Goal: Transaction & Acquisition: Purchase product/service

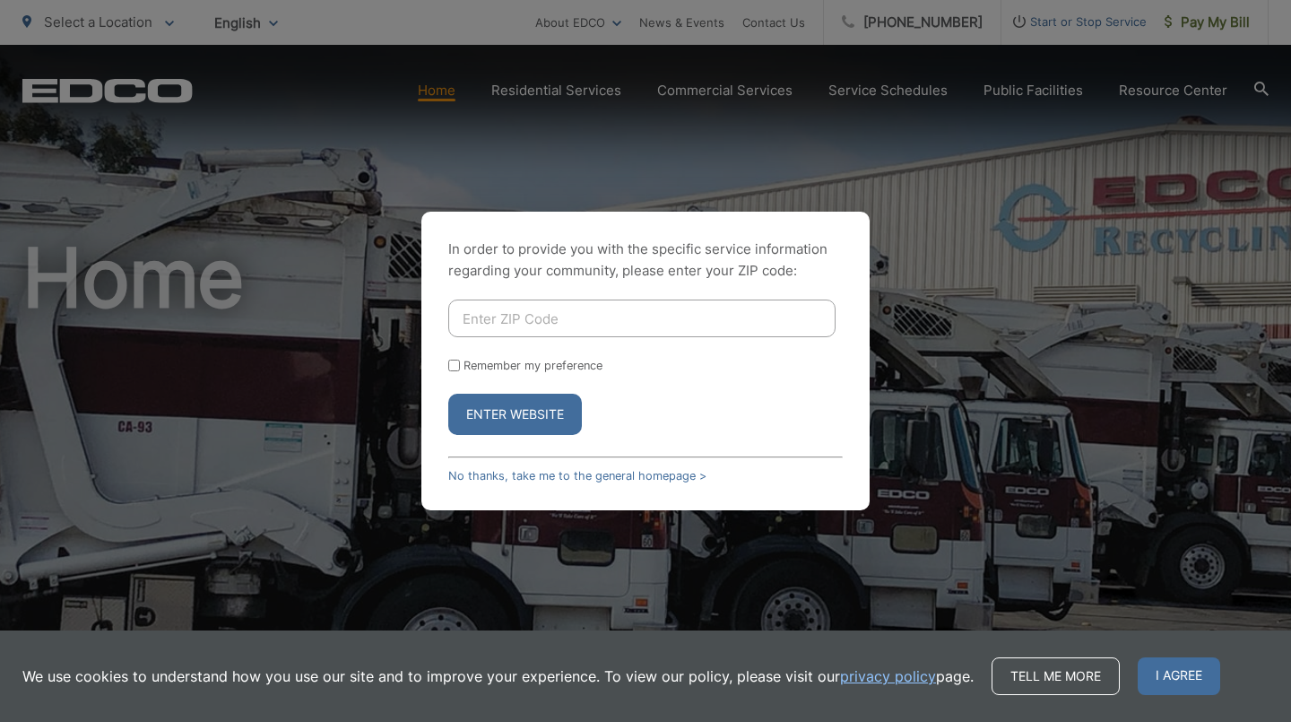
click at [628, 327] on input "Enter ZIP Code" at bounding box center [641, 318] width 387 height 38
type input "92020"
click at [510, 412] on button "Enter Website" at bounding box center [515, 414] width 134 height 41
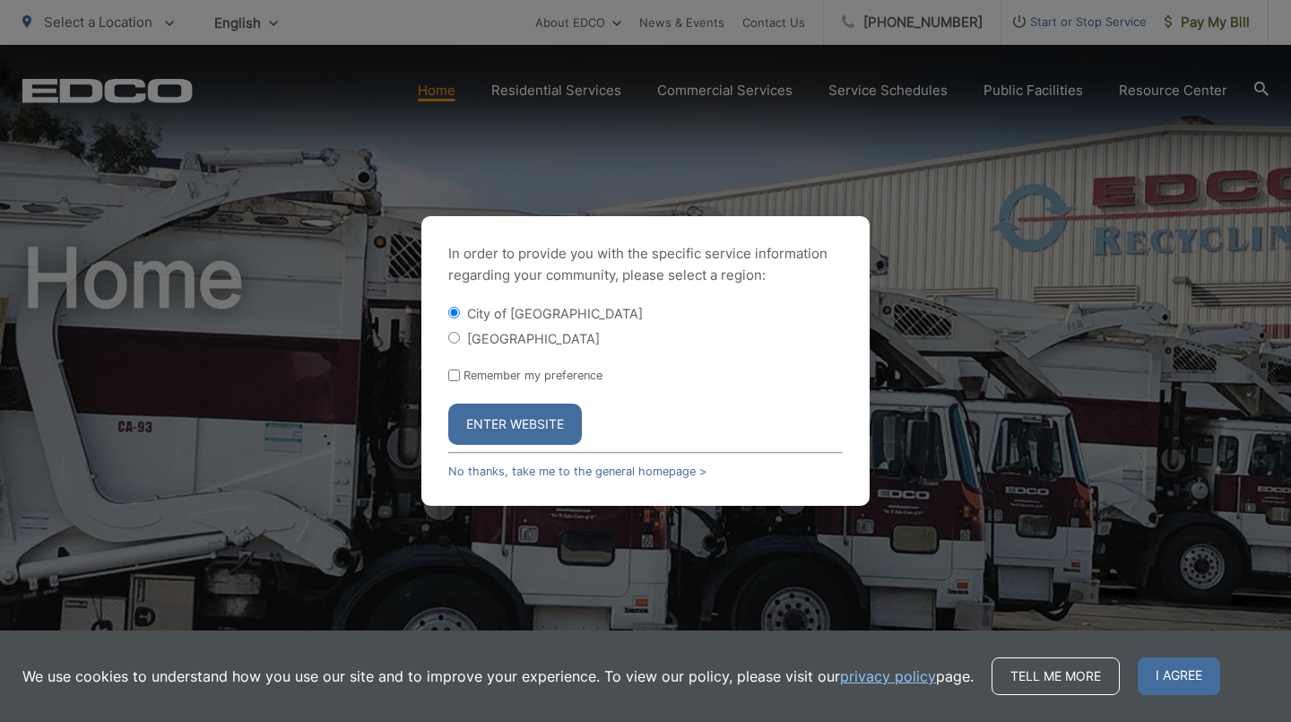
click at [533, 418] on button "Enter Website" at bounding box center [515, 423] width 134 height 41
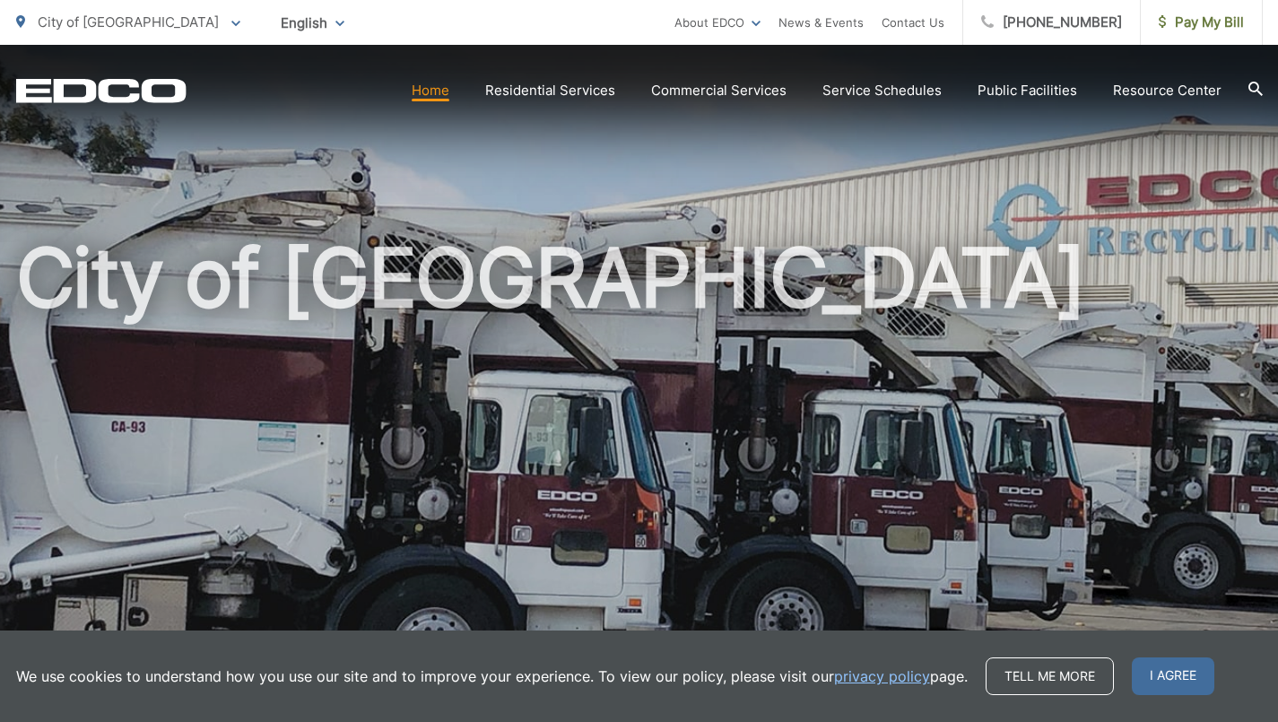
click at [1183, 694] on span "I agree" at bounding box center [1172, 676] width 82 height 38
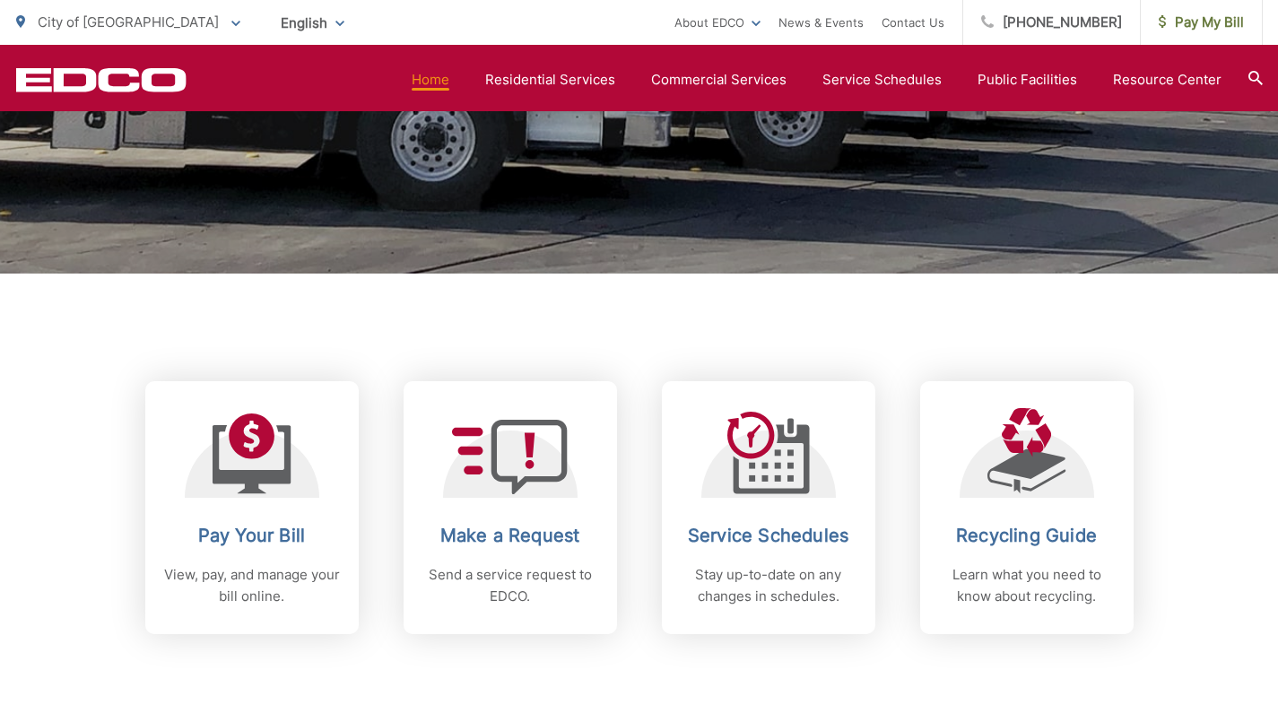
scroll to position [717, 0]
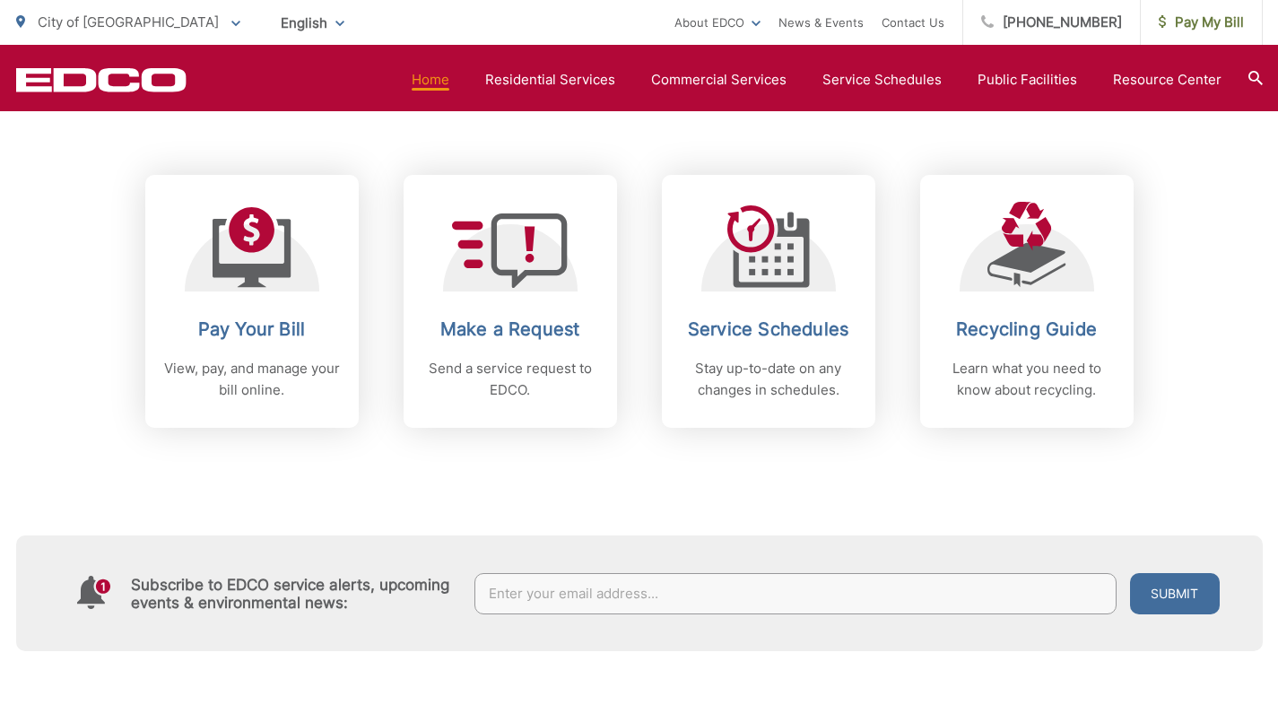
click at [246, 306] on link "Pay Your Bill View, pay, and manage your bill online." at bounding box center [251, 301] width 213 height 253
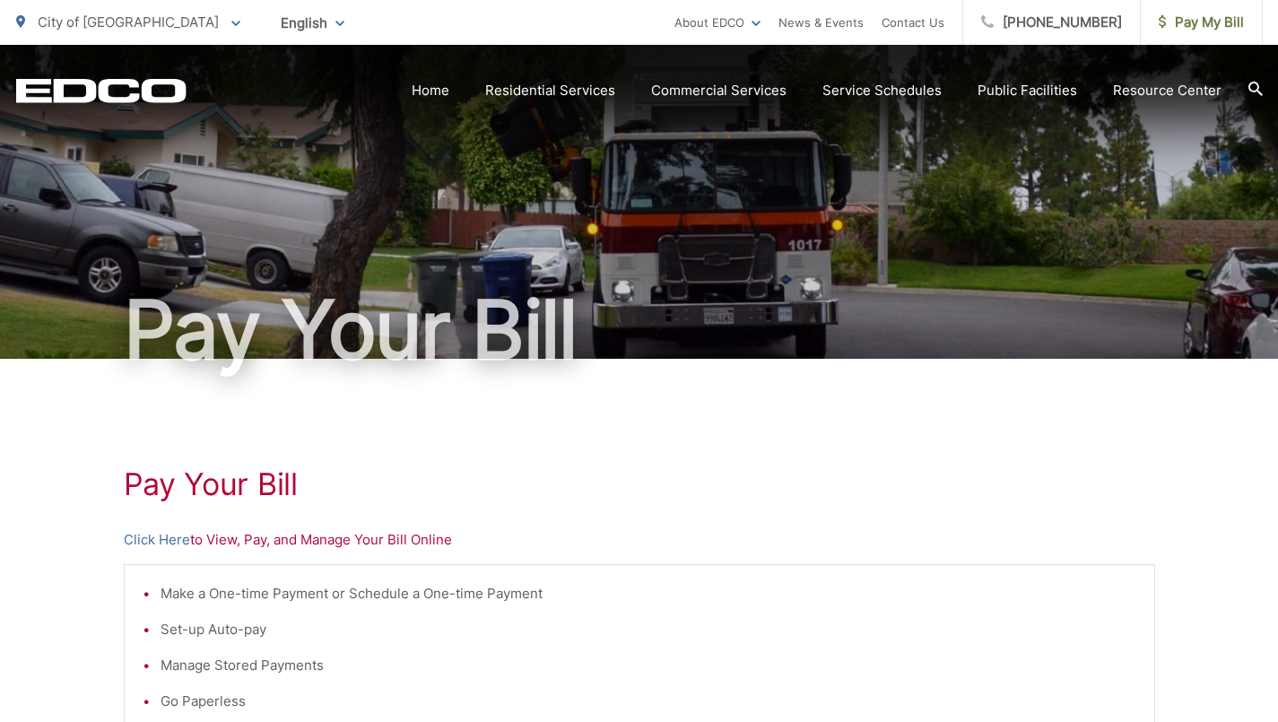
click at [143, 534] on link "Click Here" at bounding box center [157, 540] width 66 height 22
